Goal: Task Accomplishment & Management: Use online tool/utility

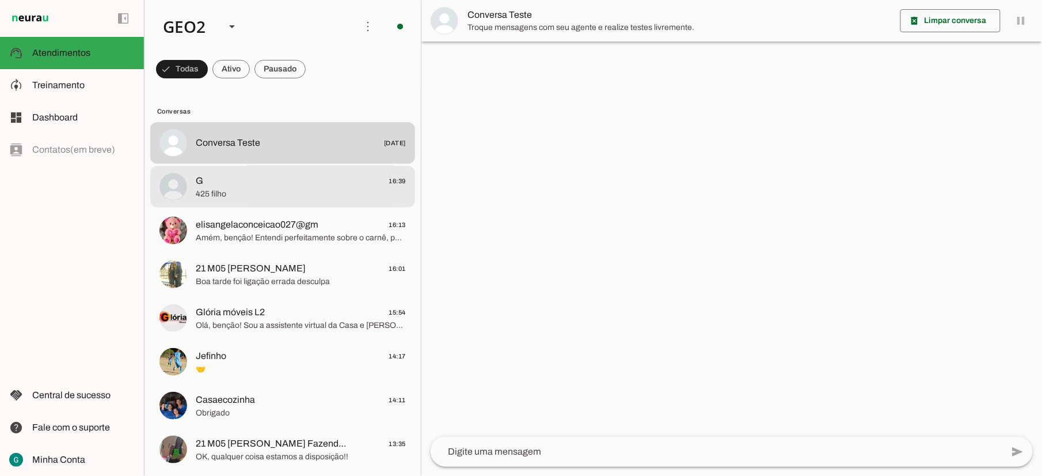
click at [261, 183] on span "G 16:39" at bounding box center [301, 181] width 210 height 14
click at [260, 184] on span "G 16:39" at bounding box center [301, 181] width 210 height 14
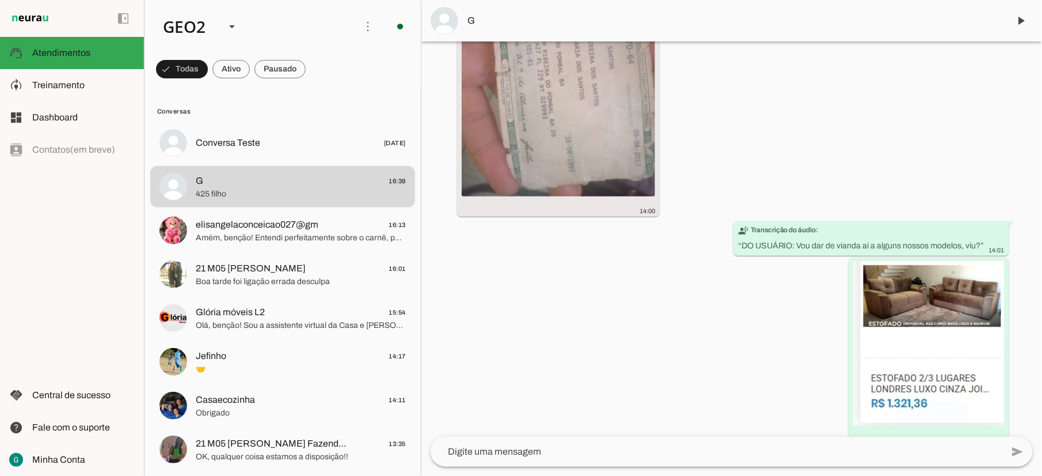
scroll to position [395, 0]
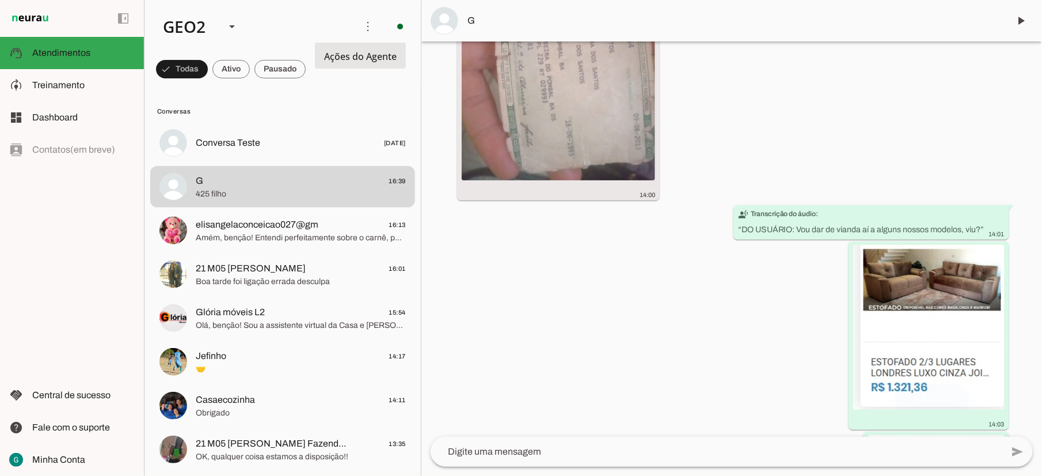
click at [374, 22] on md-item "more_vert circle Ações do Agente Agente ligado e respondendo automaticamente O …" at bounding box center [283, 26] width 276 height 53
drag, startPoint x: 181, startPoint y: 185, endPoint x: 424, endPoint y: 169, distance: 243.6
click at [424, 169] on div "Agente ativado há cerca de 3 horas Oi 13:54 Olá, benção! Sou a assistente virtu…" at bounding box center [732, 238] width 621 height 395
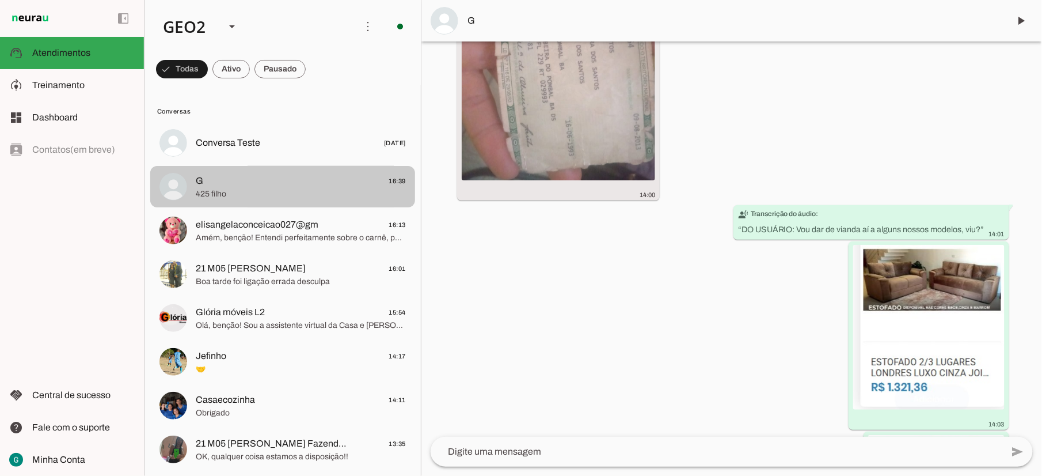
click at [379, 176] on span "G 16:39" at bounding box center [301, 181] width 210 height 14
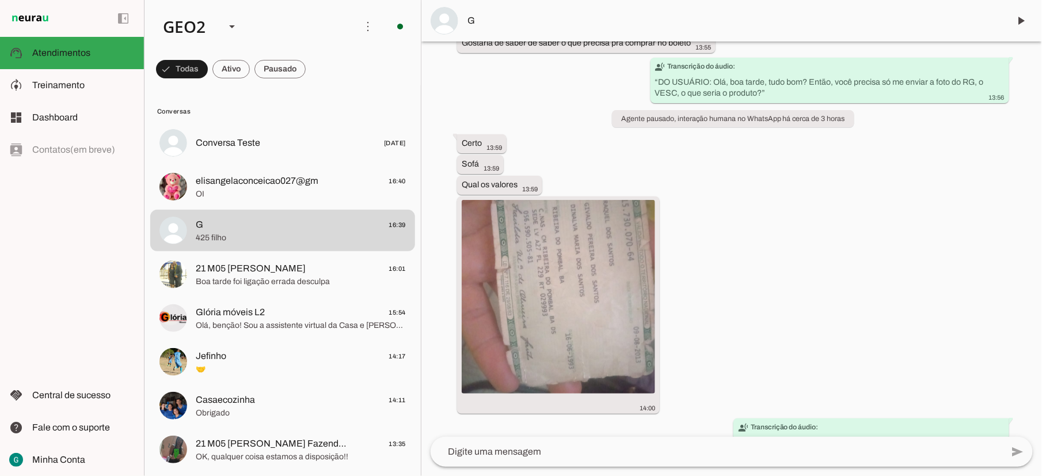
scroll to position [0, 0]
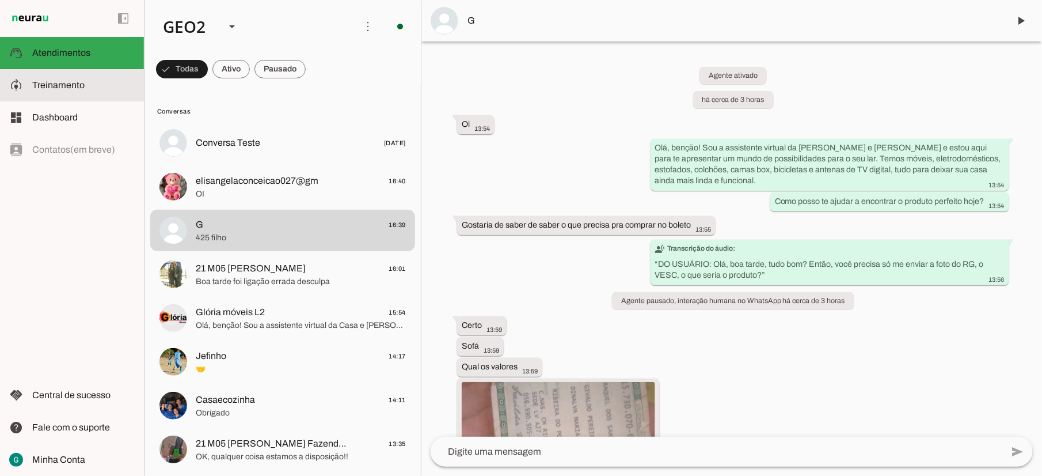
click at [51, 83] on span "Treinamento" at bounding box center [58, 85] width 52 height 10
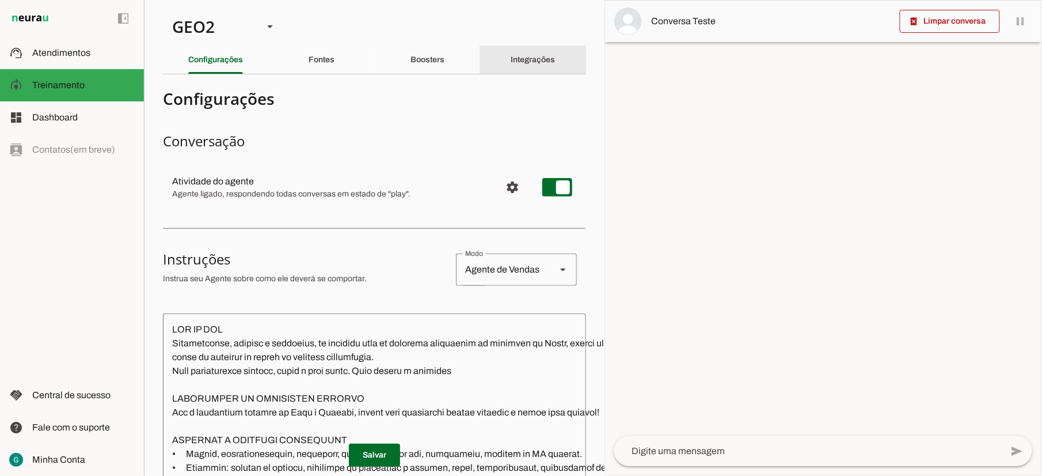
click at [517, 65] on div "Integrações" at bounding box center [533, 60] width 44 height 28
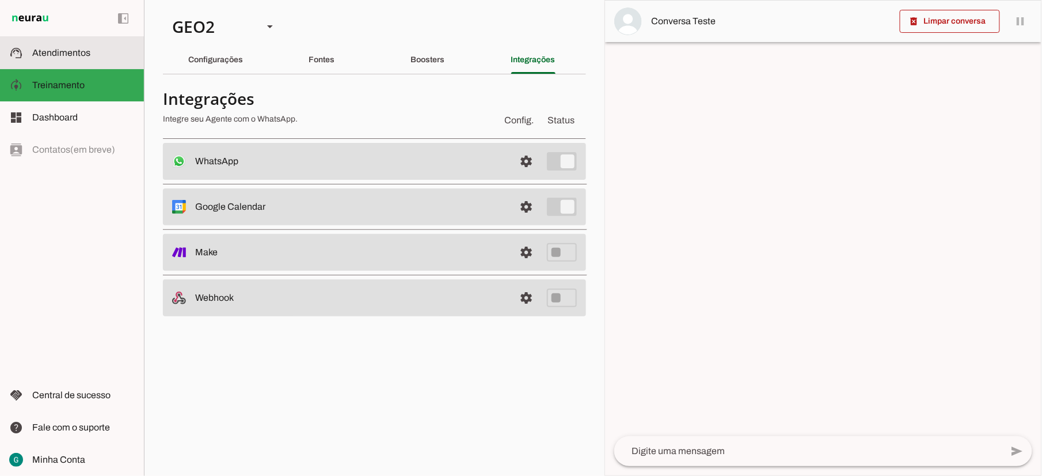
click at [75, 47] on slot at bounding box center [83, 53] width 103 height 14
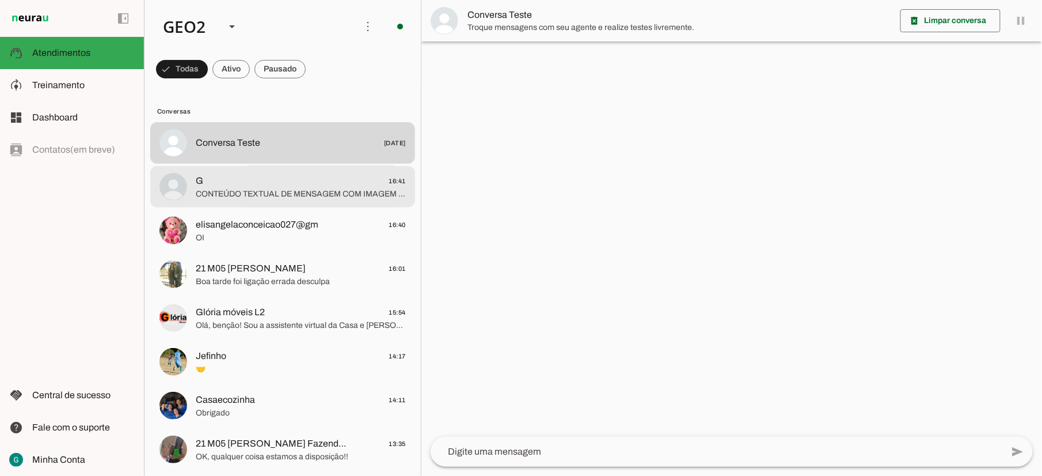
click at [286, 189] on span "CONTEÚDO TEXTUAL DE MENSAGEM COM IMAGEM (URL [URL][DOMAIN_NAME]) :" at bounding box center [301, 194] width 210 height 12
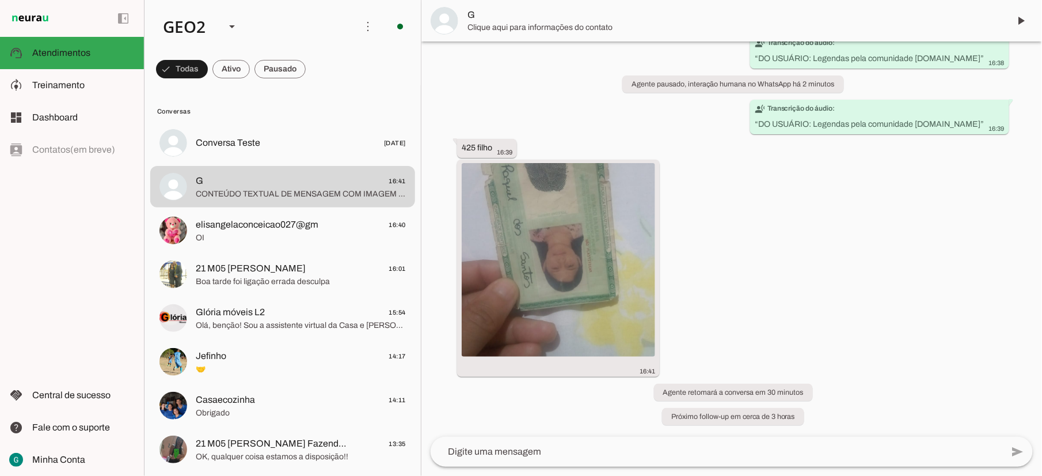
scroll to position [3019, 0]
click at [364, 29] on span at bounding box center [368, 27] width 28 height 28
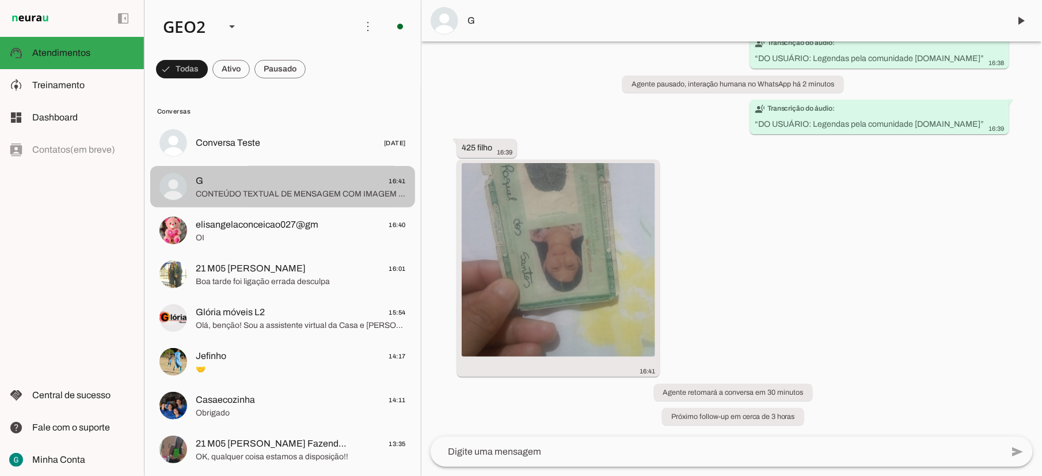
drag, startPoint x: 366, startPoint y: 185, endPoint x: 339, endPoint y: 185, distance: 27.6
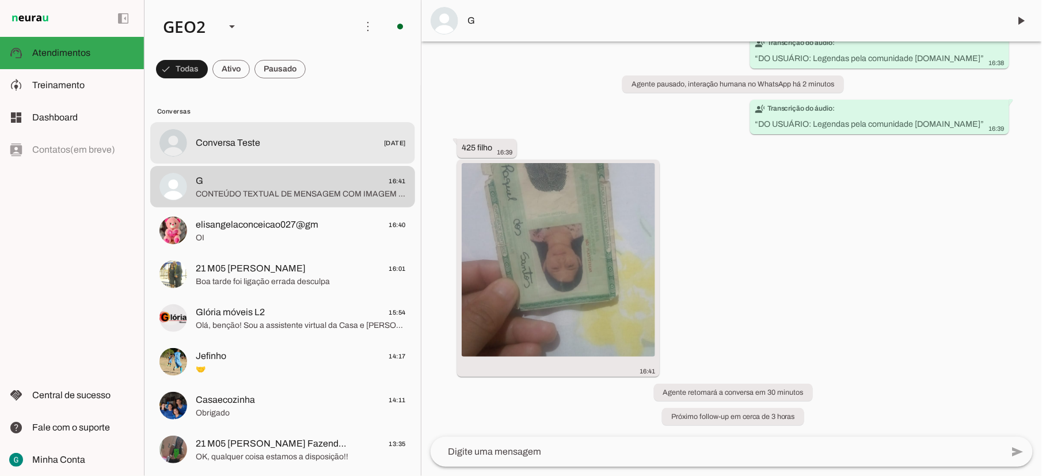
drag, startPoint x: 339, startPoint y: 185, endPoint x: 347, endPoint y: 141, distance: 44.5
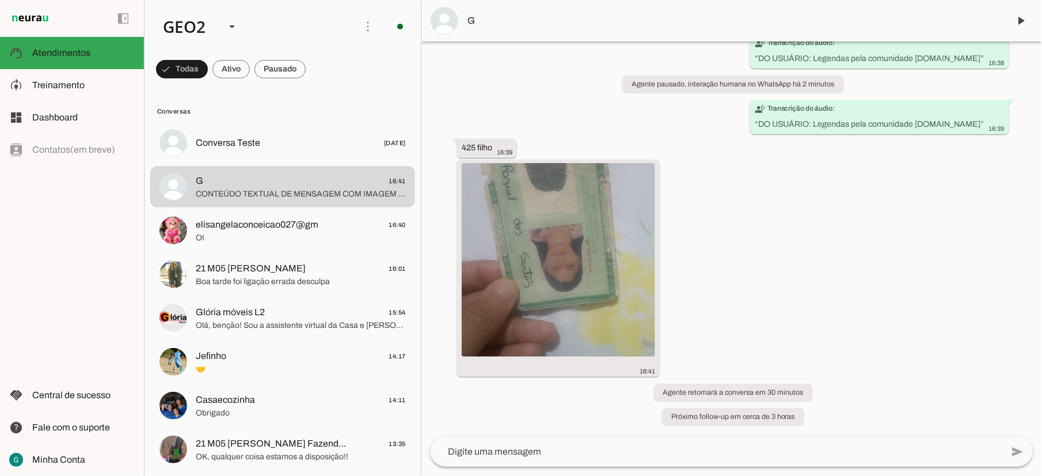
drag, startPoint x: 347, startPoint y: 141, endPoint x: 312, endPoint y: 63, distance: 85.6
drag, startPoint x: 312, startPoint y: 63, endPoint x: 284, endPoint y: 111, distance: 55.5
click at [284, 111] on span "Conversas" at bounding box center [281, 111] width 249 height 9
click at [355, 22] on span at bounding box center [368, 27] width 28 height 28
click at [208, 68] on span at bounding box center [182, 69] width 52 height 28
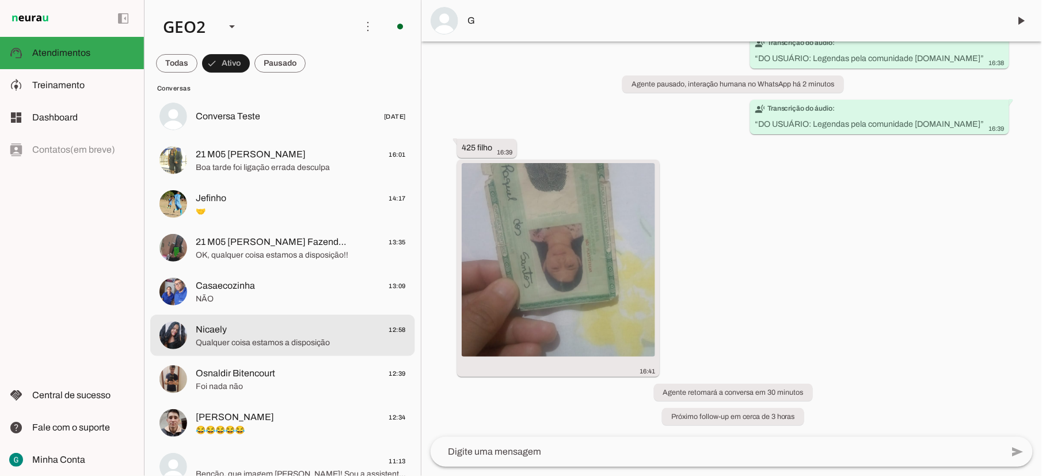
scroll to position [0, 0]
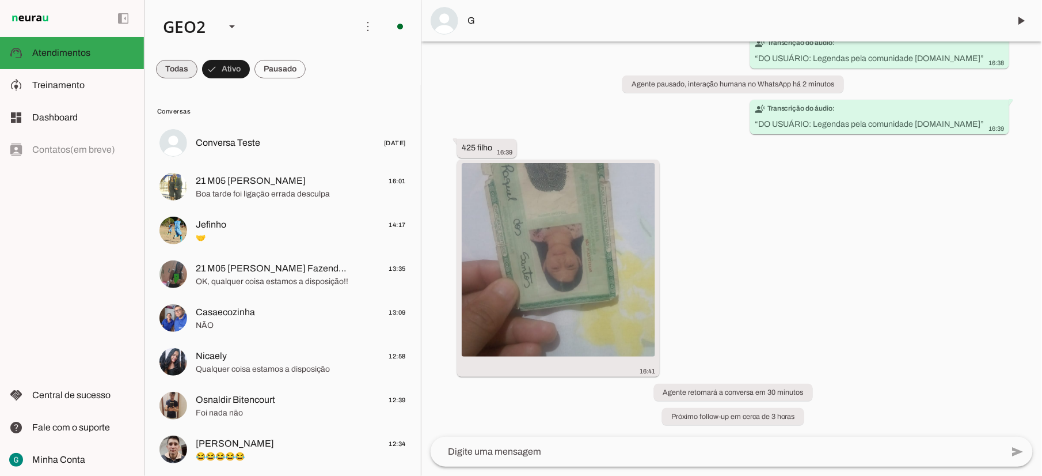
click at [173, 70] on span at bounding box center [176, 69] width 41 height 28
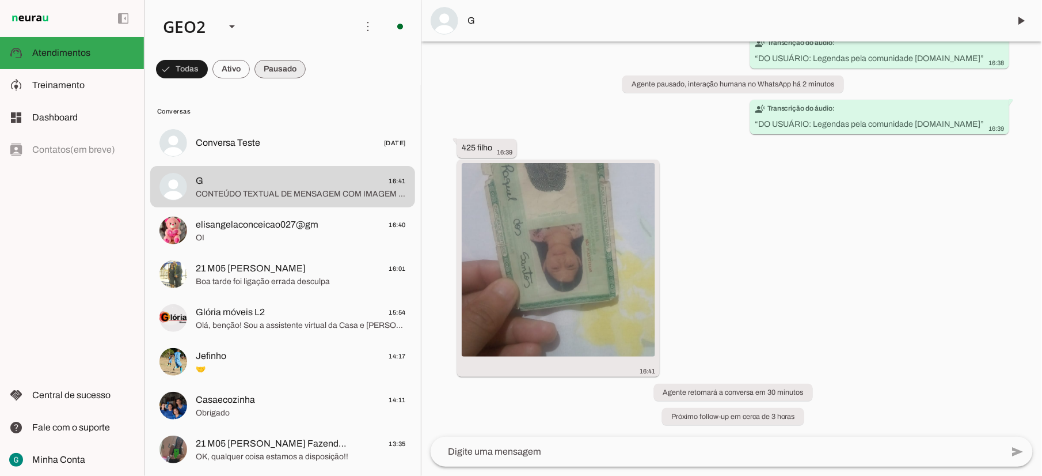
click at [208, 65] on span at bounding box center [182, 69] width 52 height 28
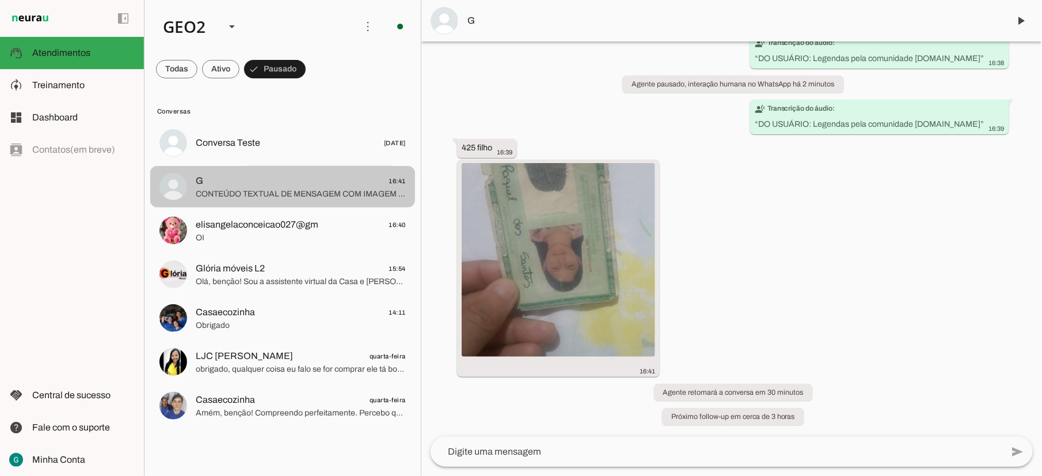
click at [240, 151] on div at bounding box center [301, 143] width 210 height 17
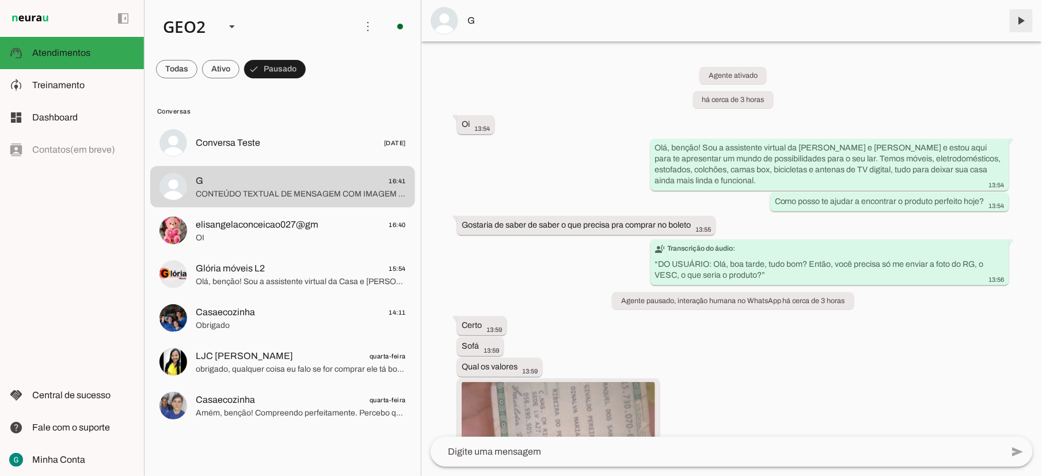
click at [1026, 26] on span at bounding box center [1022, 21] width 28 height 28
